Goal: Find specific fact: Find specific fact

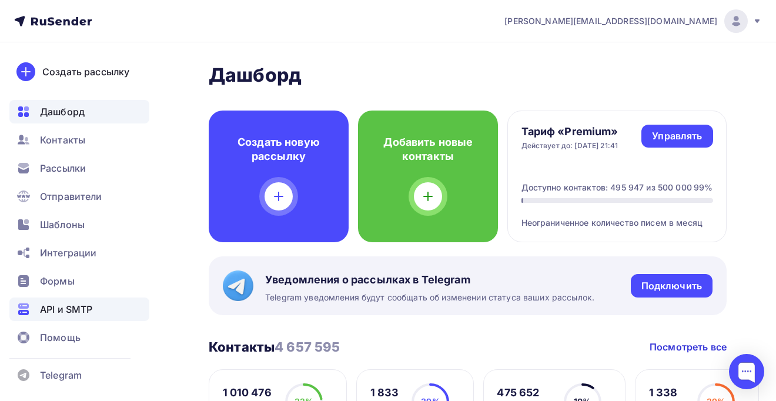
click at [65, 314] on span "API и SMTP" at bounding box center [66, 309] width 52 height 14
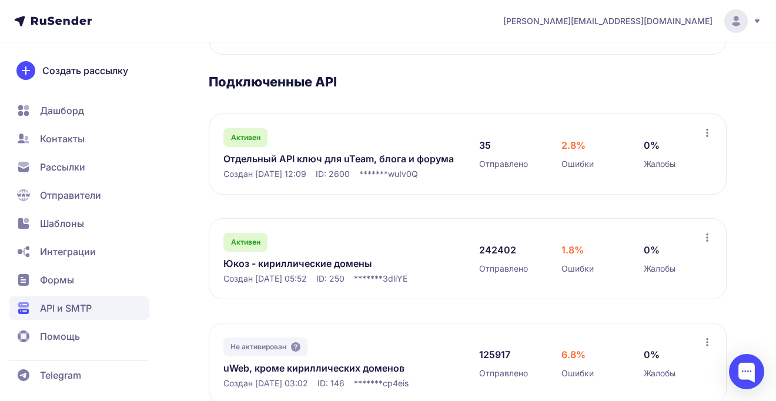
scroll to position [171, 0]
click at [313, 158] on link "Отдельный API ключ для uTeam, блога и форума" at bounding box center [339, 158] width 232 height 14
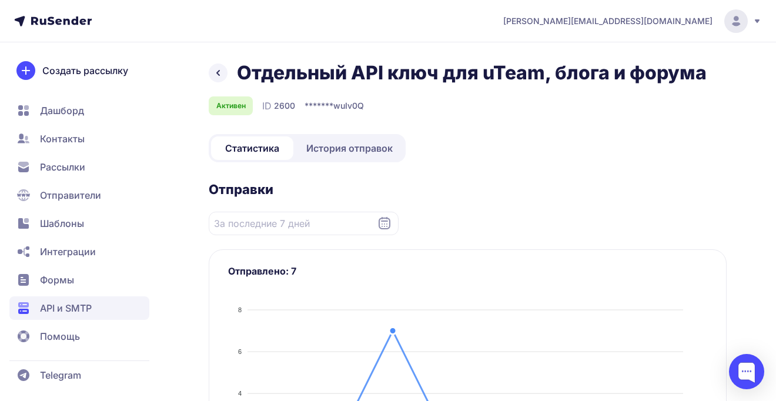
click at [357, 155] on span "История отправок" at bounding box center [349, 148] width 86 height 14
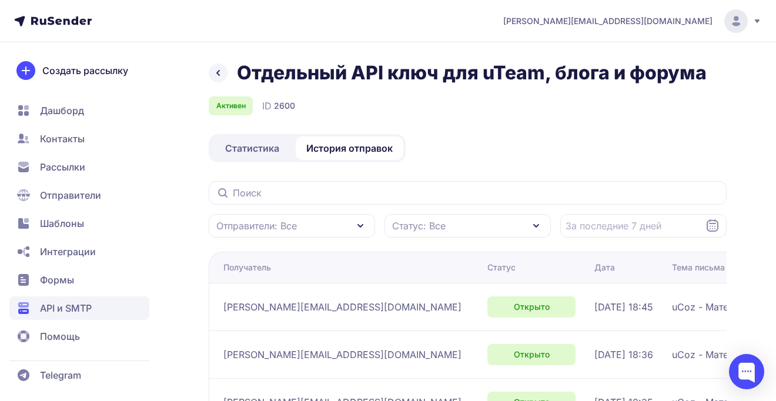
scroll to position [8, 0]
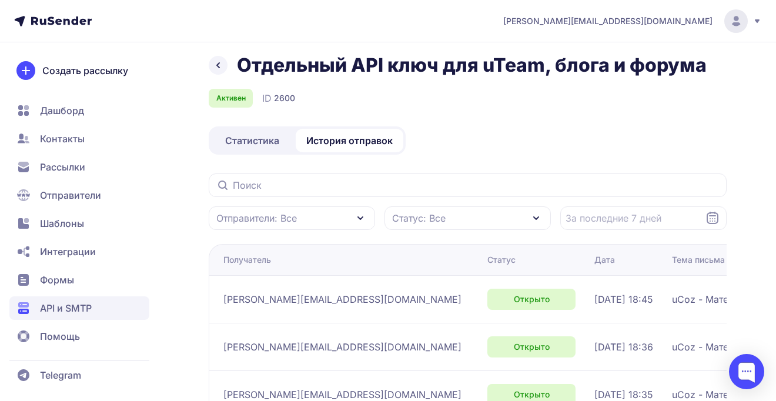
click at [246, 130] on link "Статистика" at bounding box center [252, 141] width 82 height 24
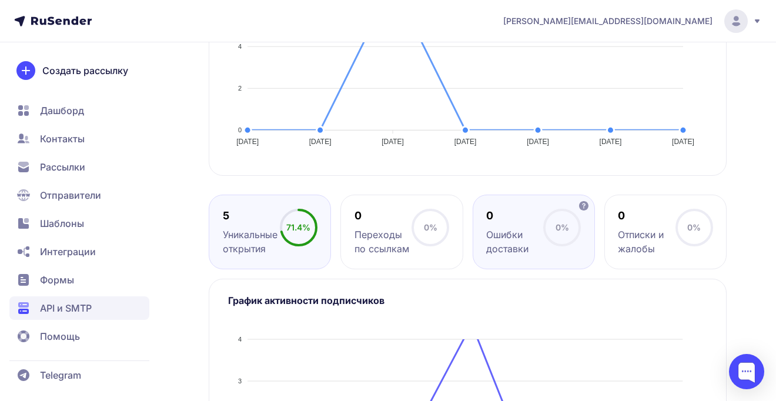
click at [527, 210] on div "0" at bounding box center [514, 216] width 57 height 14
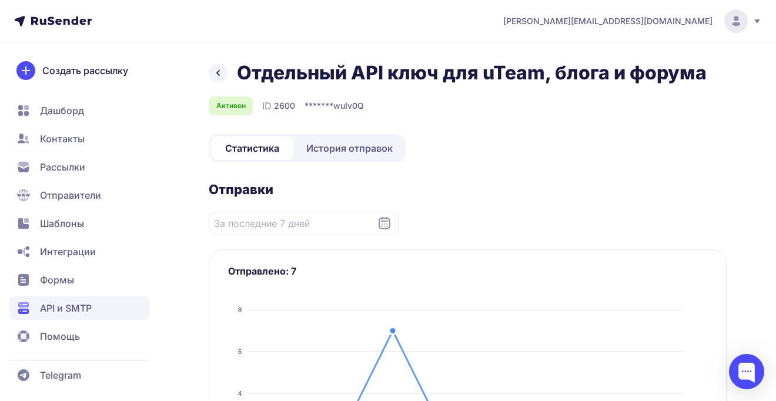
click at [63, 307] on span "API и SMTP" at bounding box center [66, 308] width 52 height 14
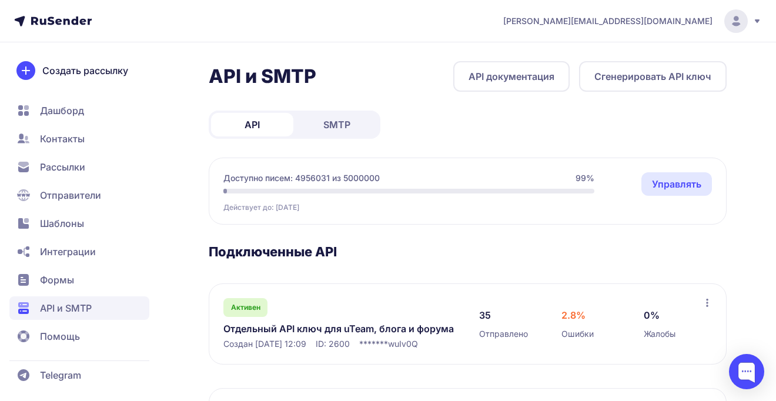
click at [337, 131] on span "SMTP" at bounding box center [336, 125] width 27 height 14
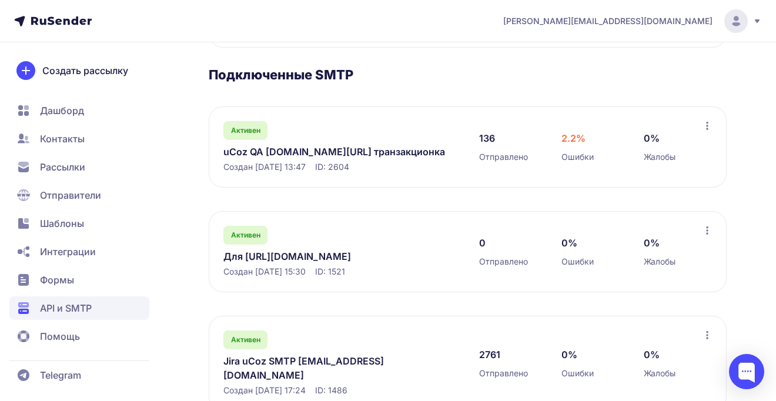
scroll to position [203, 0]
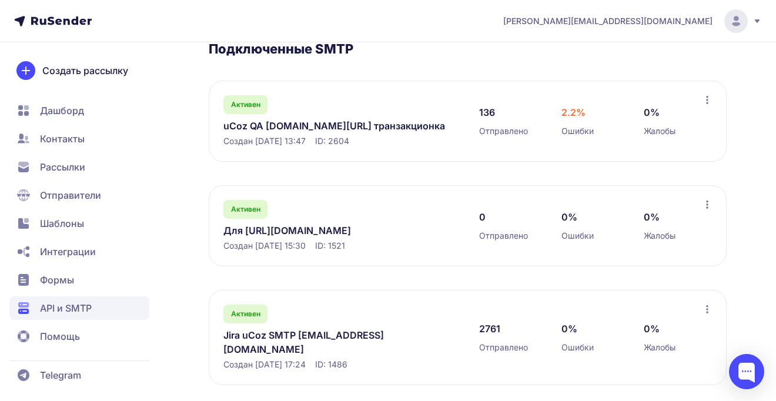
click at [285, 335] on link "Jira uCoz SMTP [EMAIL_ADDRESS][DOMAIN_NAME]" at bounding box center [339, 342] width 232 height 28
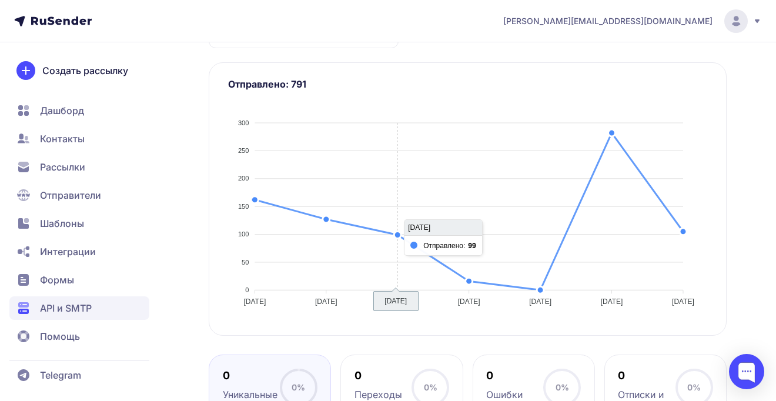
scroll to position [283, 0]
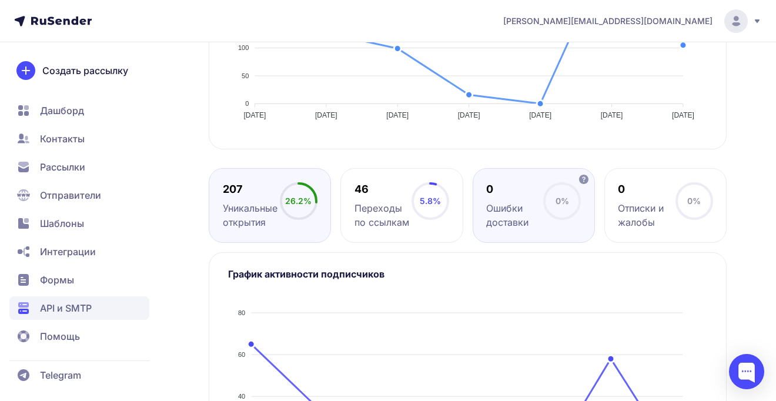
click at [522, 220] on div "Ошибки доставки" at bounding box center [514, 215] width 57 height 28
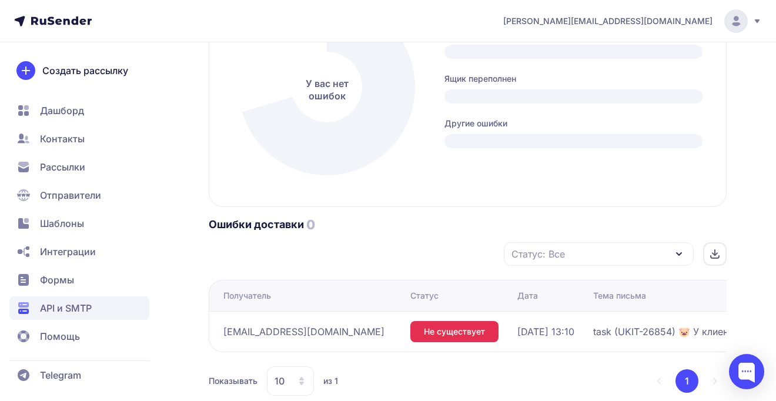
scroll to position [784, 0]
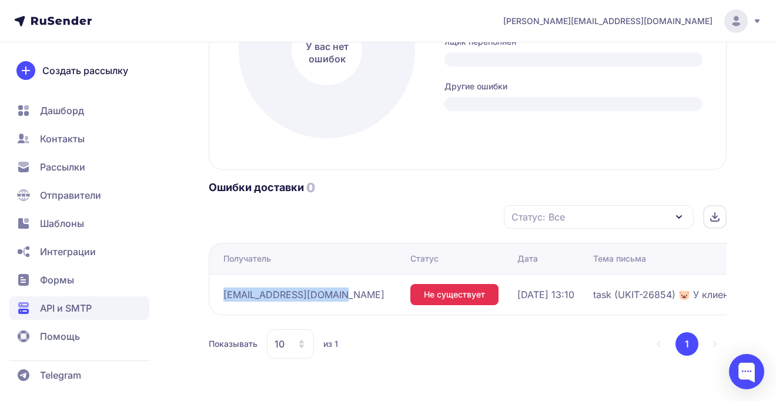
drag, startPoint x: 223, startPoint y: 293, endPoint x: 331, endPoint y: 292, distance: 108.2
click at [331, 292] on td "[EMAIL_ADDRESS][DOMAIN_NAME]" at bounding box center [307, 294] width 197 height 41
drag, startPoint x: 335, startPoint y: 293, endPoint x: 219, endPoint y: 296, distance: 115.9
click at [219, 296] on td "[EMAIL_ADDRESS][DOMAIN_NAME]" at bounding box center [307, 294] width 197 height 41
copy span "[EMAIL_ADDRESS][DOMAIN_NAME]"
